Goal: Information Seeking & Learning: Find specific fact

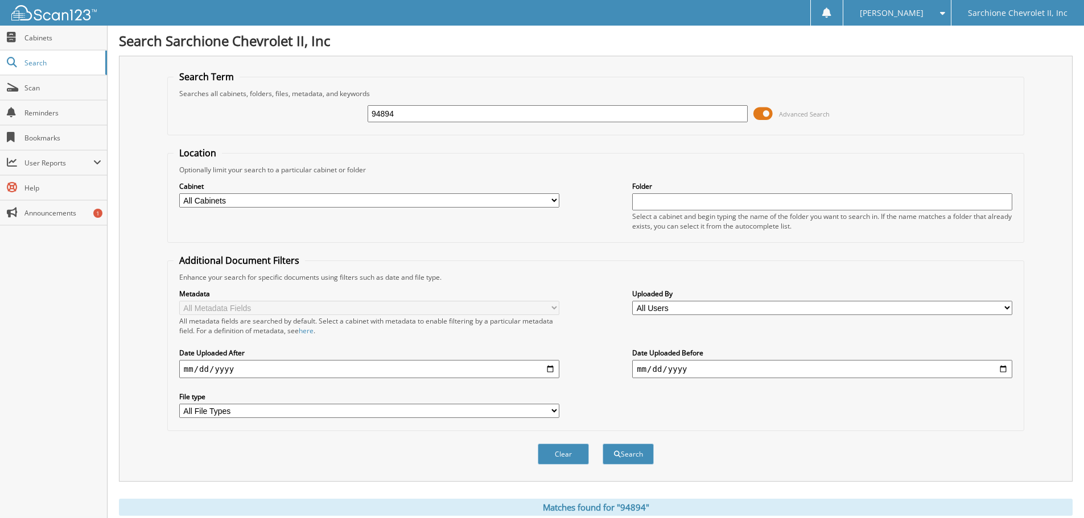
click at [501, 109] on input "94894" at bounding box center [558, 113] width 380 height 17
type input "96073"
click at [603, 444] on button "Search" at bounding box center [628, 454] width 51 height 21
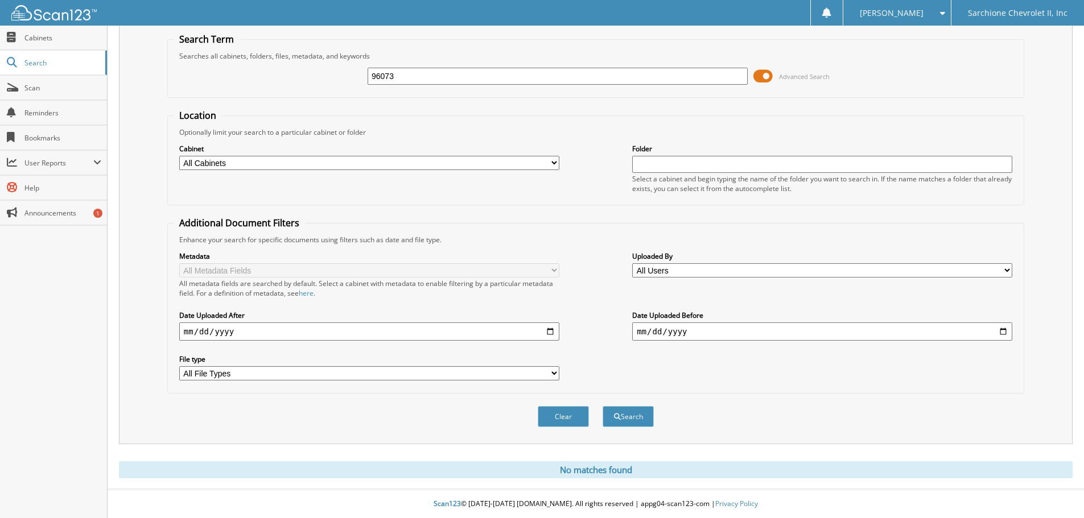
scroll to position [38, 0]
click at [480, 82] on input "96073" at bounding box center [558, 76] width 380 height 17
type input "95965"
click at [603, 406] on button "Search" at bounding box center [628, 416] width 51 height 21
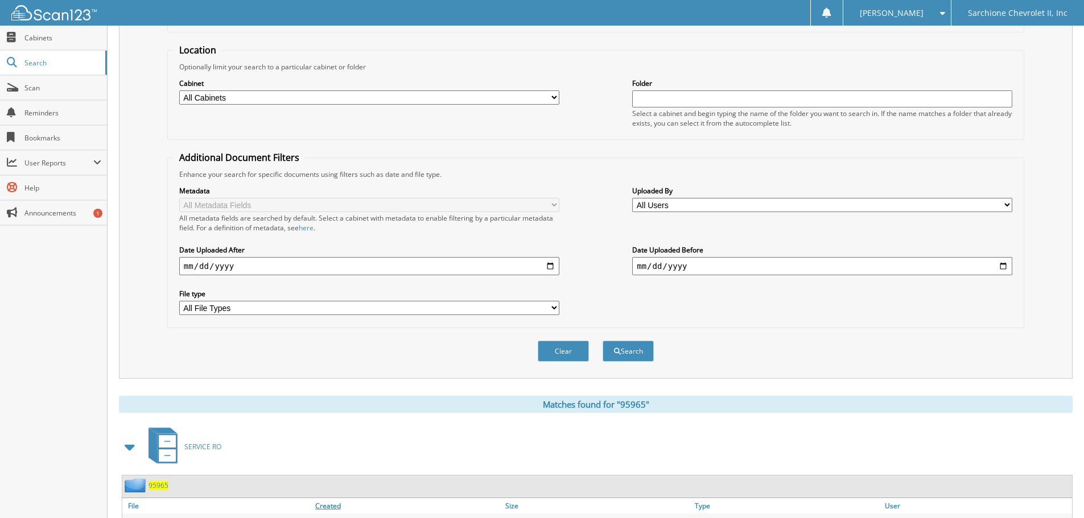
scroll to position [181, 0]
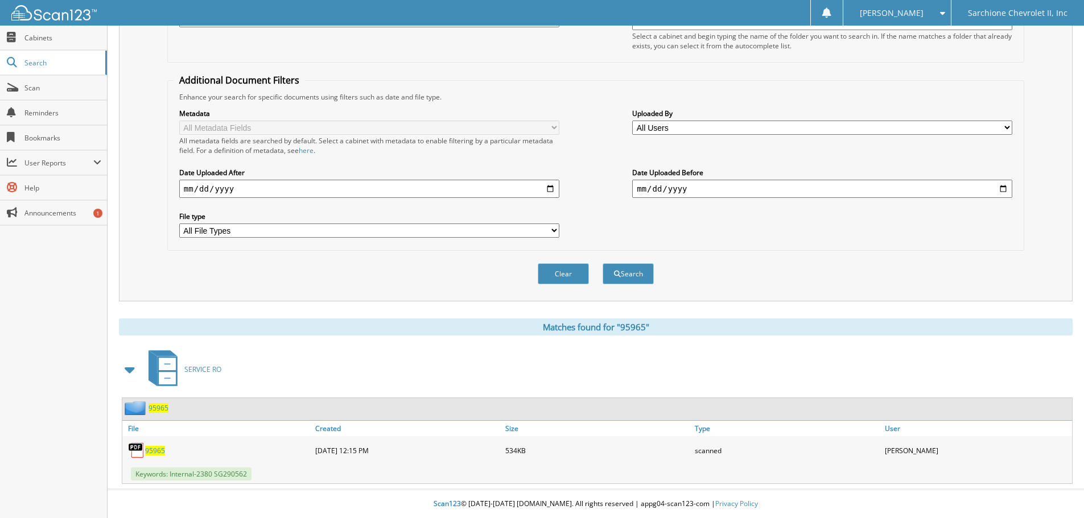
click at [160, 447] on span "95965" at bounding box center [155, 451] width 20 height 10
